Goal: Transaction & Acquisition: Purchase product/service

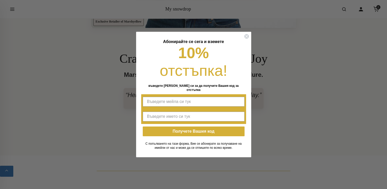
scroll to position [233, 0]
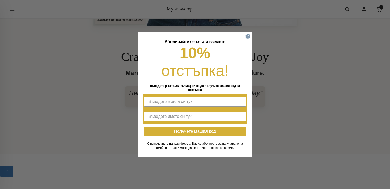
click at [249, 38] on circle "Close dialog" at bounding box center [248, 36] width 5 height 5
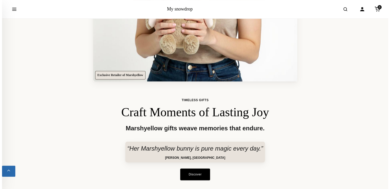
scroll to position [0, 0]
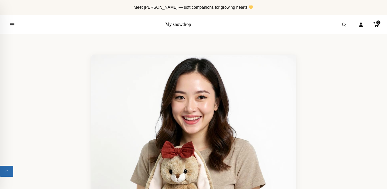
click at [11, 25] on icon "Open menu" at bounding box center [12, 24] width 5 height 9
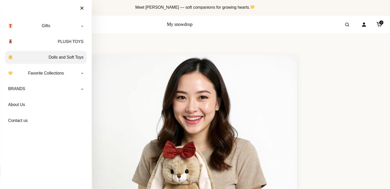
click at [72, 57] on link "Dolls and Soft Toys" at bounding box center [46, 57] width 82 height 13
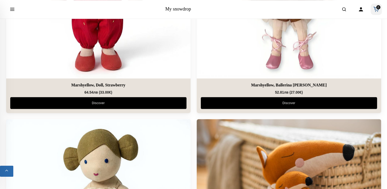
scroll to position [720, 0]
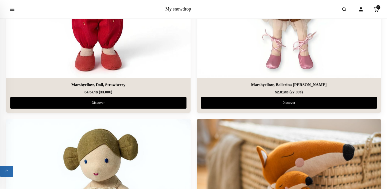
click at [9, 11] on button "Open menu" at bounding box center [12, 9] width 14 height 14
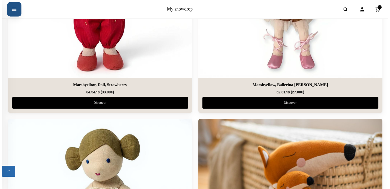
scroll to position [724, 0]
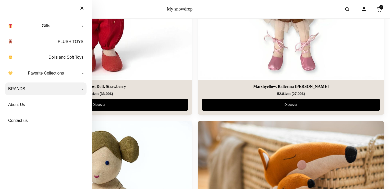
click at [31, 88] on link "BRANDS" at bounding box center [46, 88] width 82 height 13
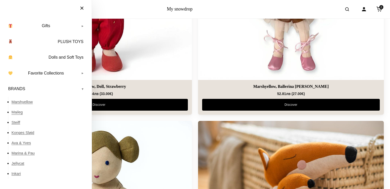
click at [20, 112] on link "Maileg" at bounding box center [48, 112] width 75 height 10
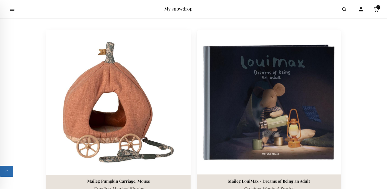
scroll to position [375, 0]
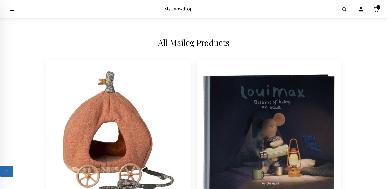
click at [120, 124] on img at bounding box center [117, 131] width 151 height 151
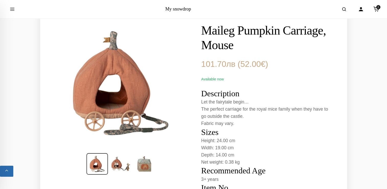
scroll to position [36, 0]
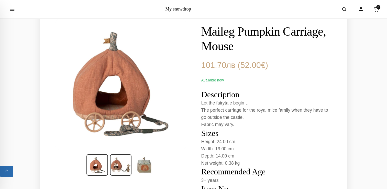
click at [123, 163] on img at bounding box center [120, 164] width 21 height 21
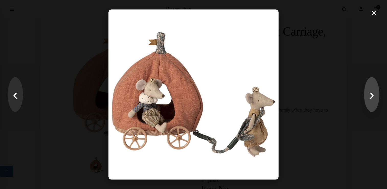
click at [371, 96] on button "›" at bounding box center [371, 94] width 15 height 35
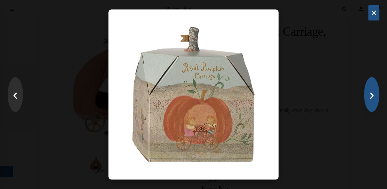
click at [370, 13] on button "×" at bounding box center [373, 12] width 11 height 15
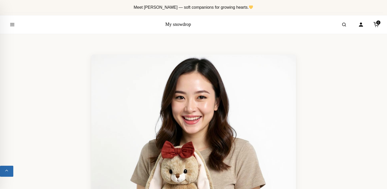
click at [345, 8] on div "Meet [PERSON_NAME] — soft companions for growing hearts." at bounding box center [193, 7] width 378 height 11
click at [240, 6] on span "Meet [PERSON_NAME] — soft companions for growing hearts." at bounding box center [193, 7] width 120 height 4
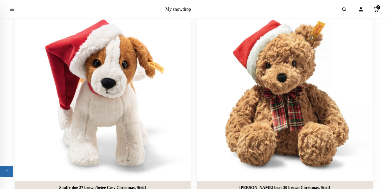
scroll to position [2957, 0]
